Goal: Entertainment & Leisure: Consume media (video, audio)

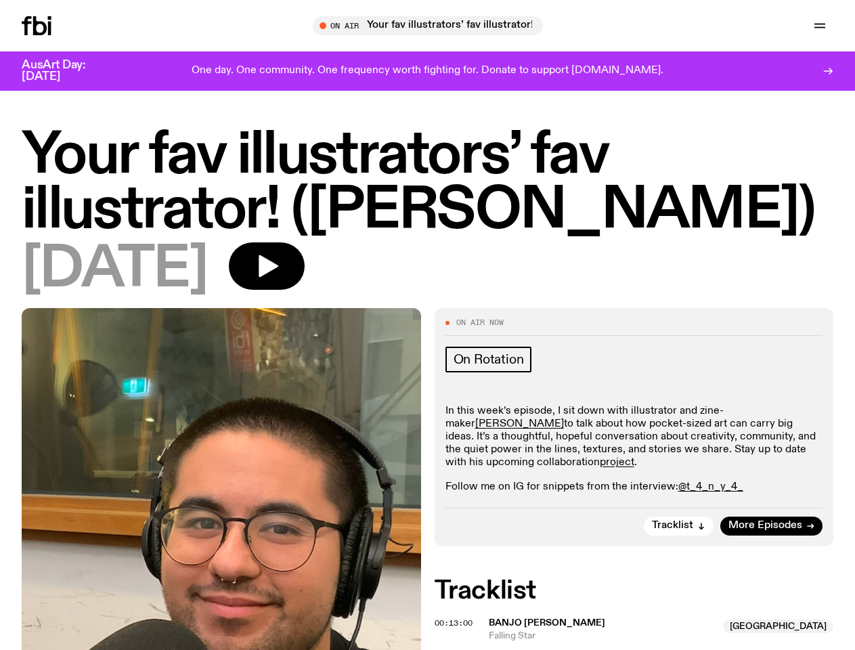
click at [0, 0] on icon "button" at bounding box center [0, 0] width 0 height 0
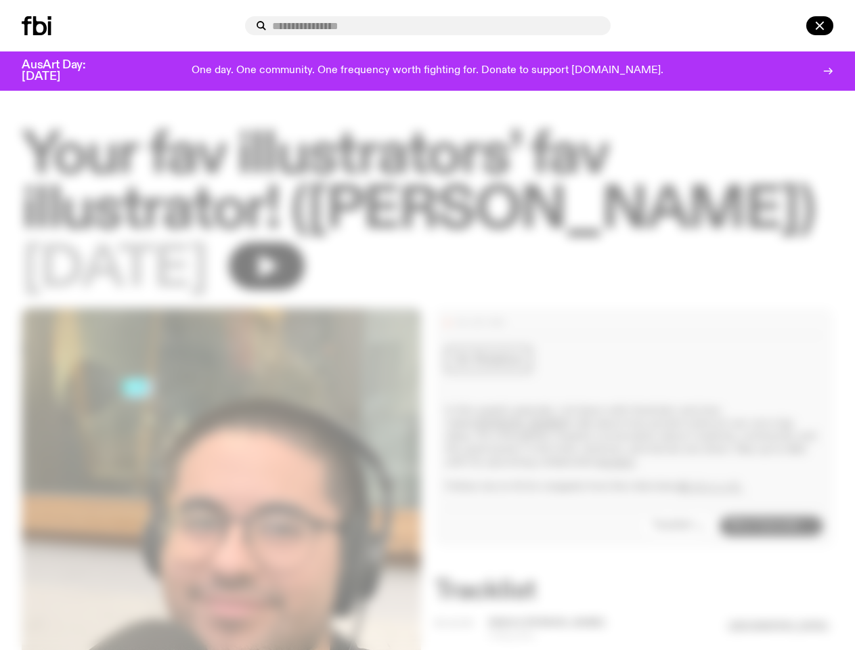
click at [433, 26] on input "text" at bounding box center [436, 26] width 328 height 12
click at [600, 26] on input "text" at bounding box center [436, 26] width 328 height 12
click at [788, 26] on div at bounding box center [801, 25] width 65 height 19
click at [312, 280] on div at bounding box center [427, 325] width 855 height 650
click at [680, 551] on div at bounding box center [427, 325] width 855 height 650
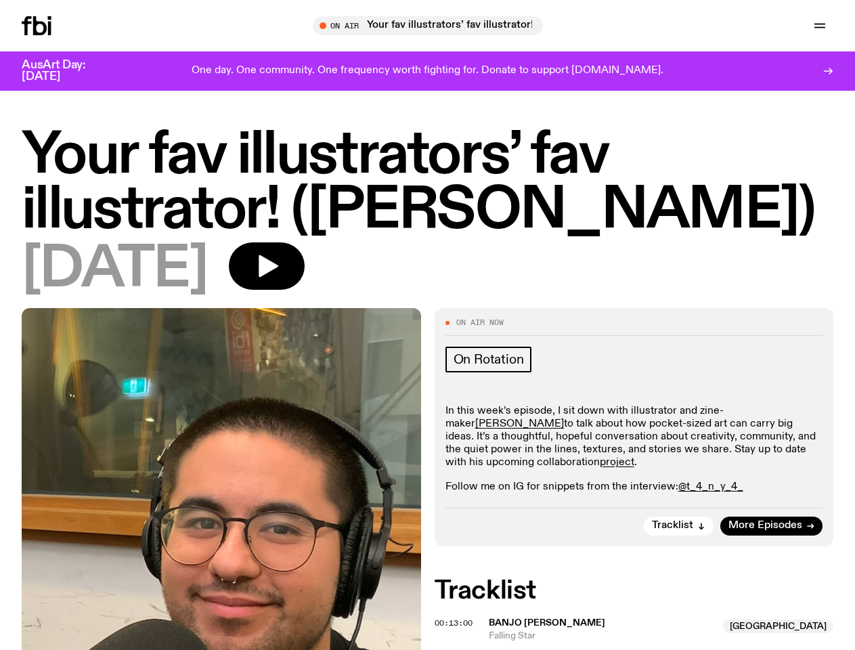
click at [456, 647] on div at bounding box center [427, 325] width 855 height 650
click at [640, 646] on div at bounding box center [427, 325] width 855 height 650
